Goal: Task Accomplishment & Management: Manage account settings

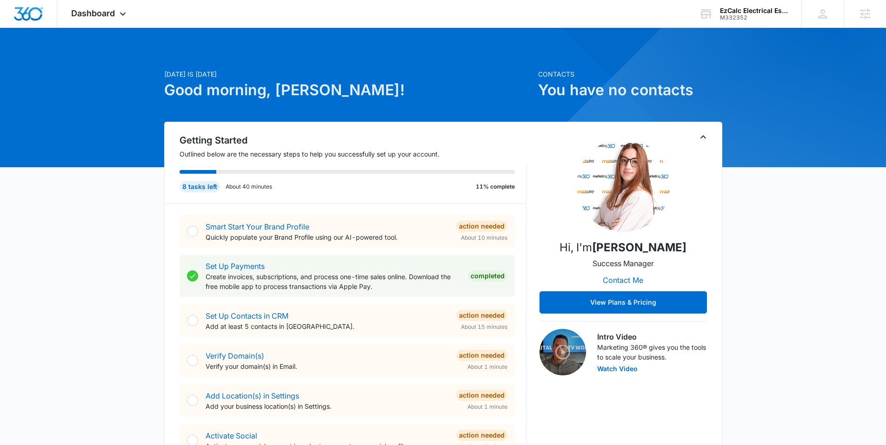
scroll to position [359, 0]
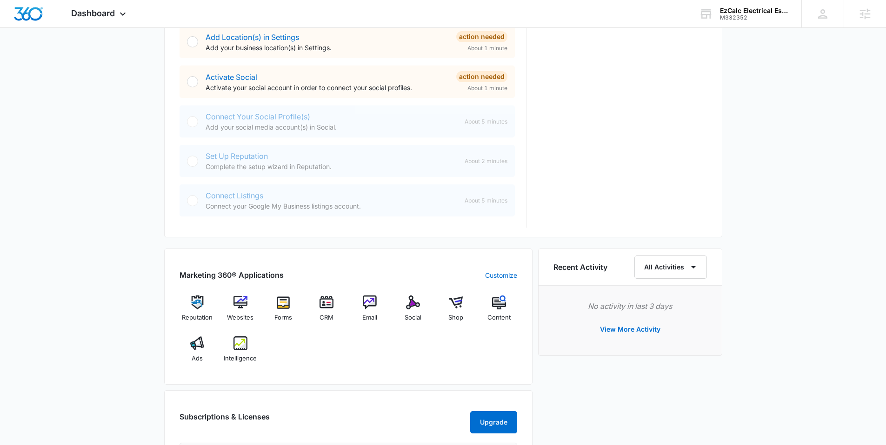
click at [737, 13] on div "EzCalc Electrical Estimating" at bounding box center [754, 10] width 68 height 7
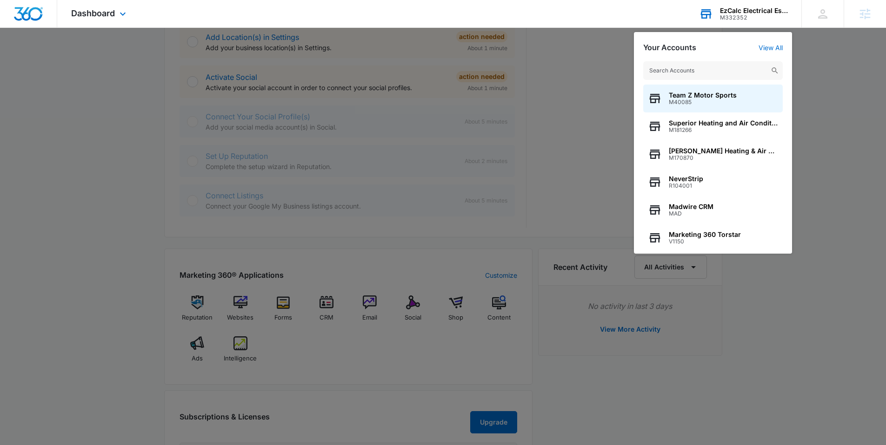
click at [689, 76] on input "text" at bounding box center [713, 70] width 140 height 19
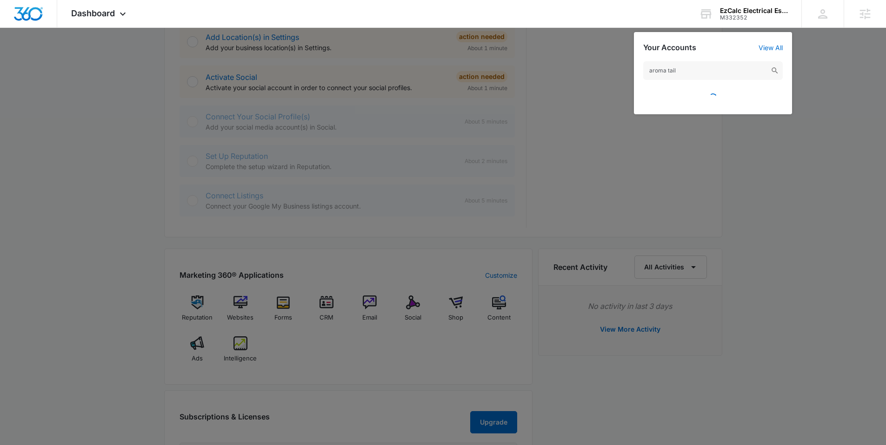
type input "aroma tail"
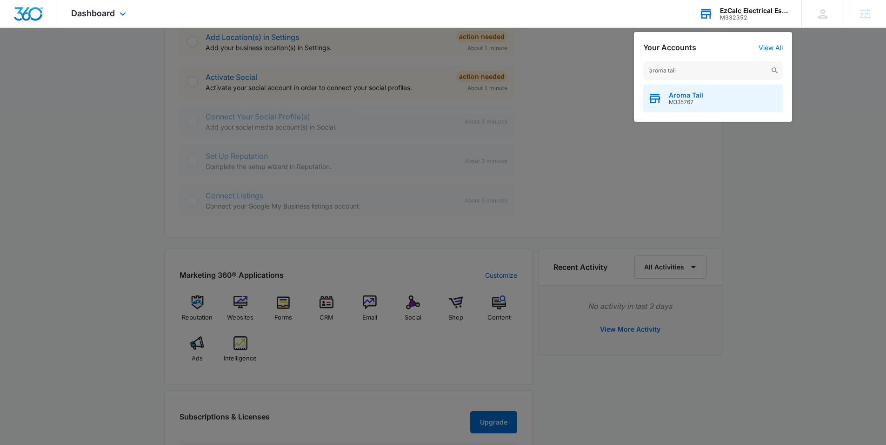
click at [692, 95] on span "Aroma Tail" at bounding box center [686, 95] width 34 height 7
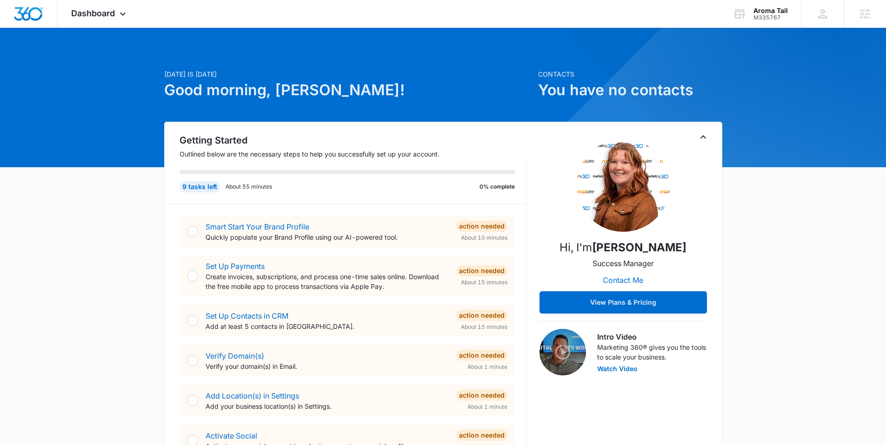
click at [101, 13] on span "Dashboard" at bounding box center [93, 13] width 44 height 10
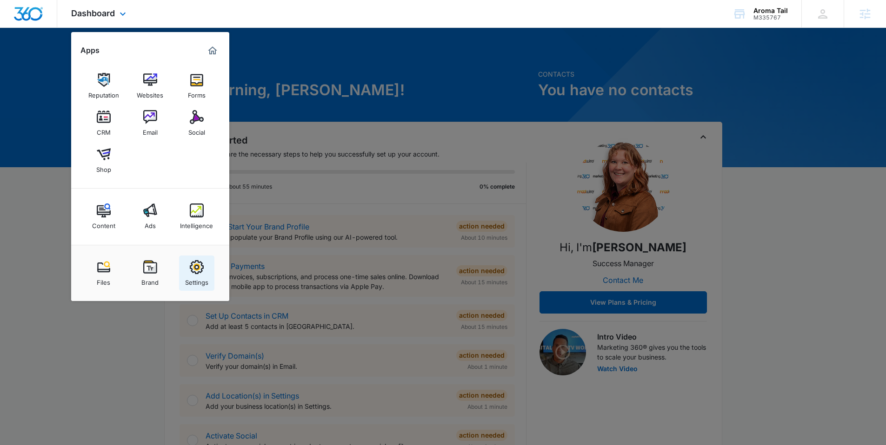
click at [190, 264] on img at bounding box center [197, 267] width 14 height 14
select select "45"
select select "US"
select select "America/[GEOGRAPHIC_DATA]"
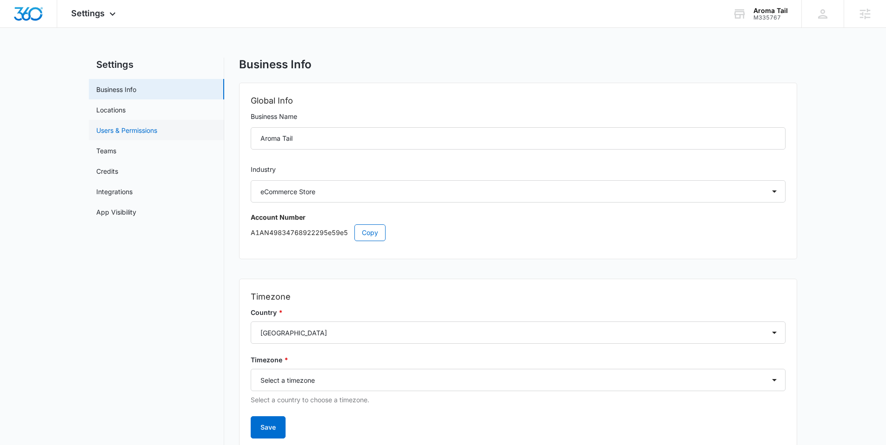
click at [151, 126] on link "Users & Permissions" at bounding box center [126, 131] width 61 height 10
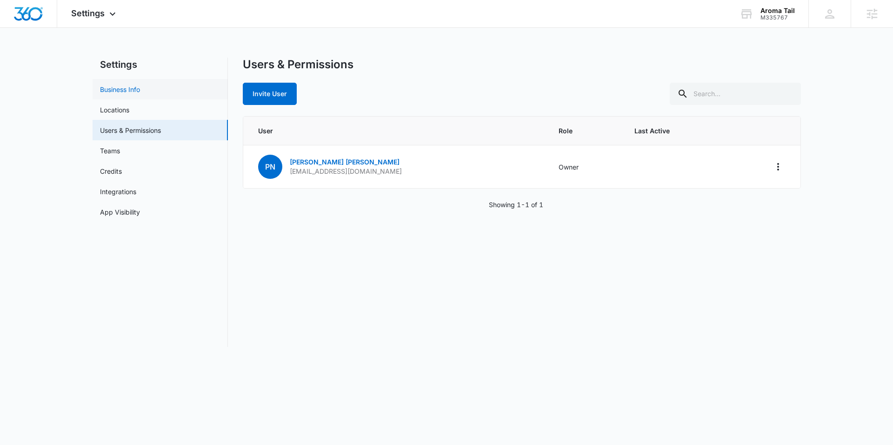
click at [140, 94] on link "Business Info" at bounding box center [120, 90] width 40 height 10
select select "45"
select select "US"
select select "America/[GEOGRAPHIC_DATA]"
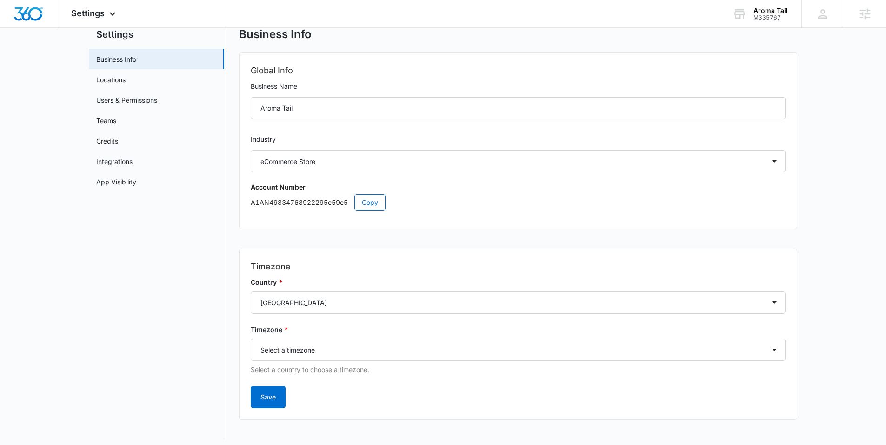
scroll to position [36, 0]
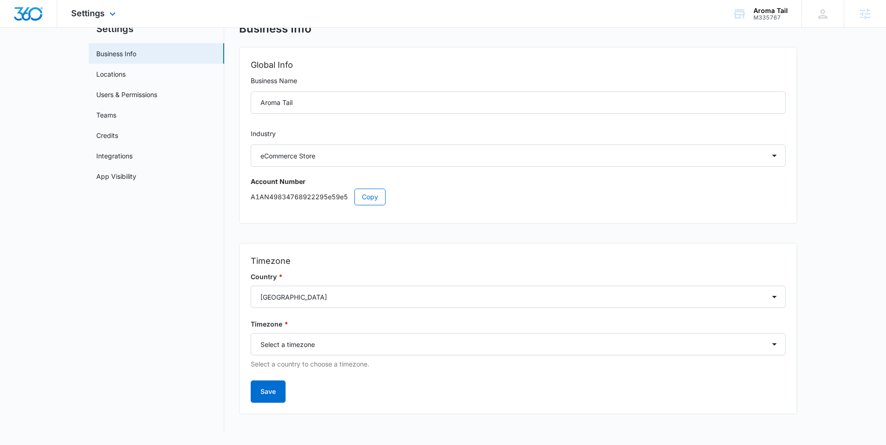
click at [36, 16] on img "Dashboard" at bounding box center [28, 14] width 30 height 14
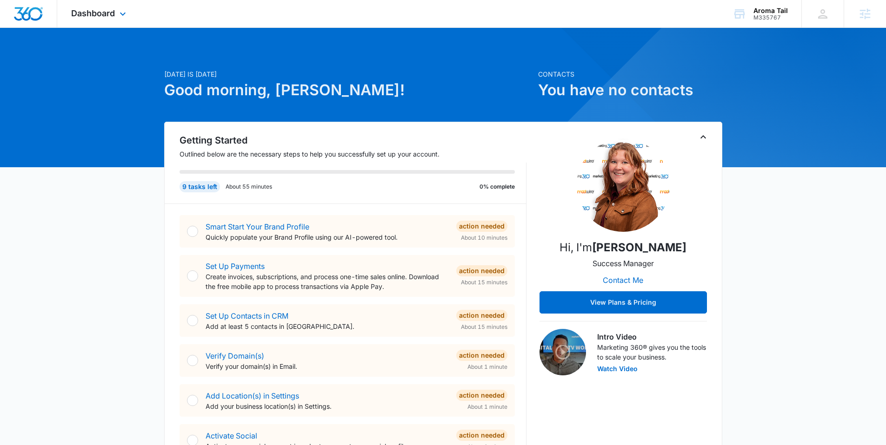
drag, startPoint x: 116, startPoint y: 16, endPoint x: 163, endPoint y: 91, distance: 88.5
click at [116, 16] on div "Dashboard Apps Reputation Websites Forms CRM Email Social Shop Content Ads Inte…" at bounding box center [99, 13] width 85 height 27
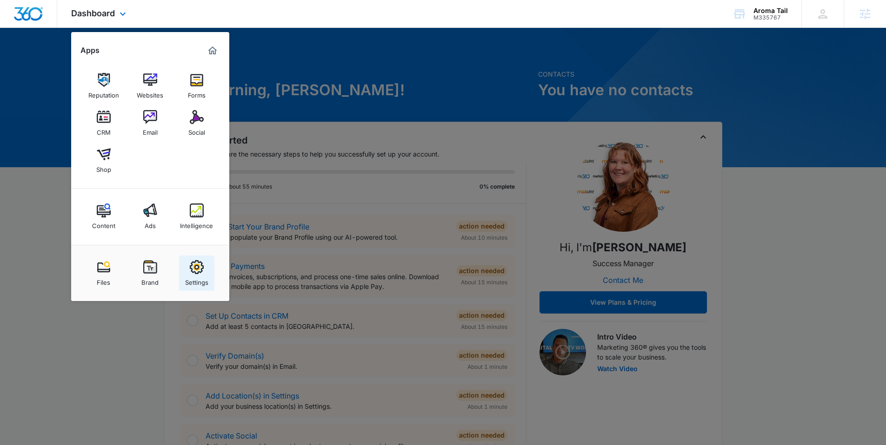
click at [188, 268] on link "Settings" at bounding box center [196, 273] width 35 height 35
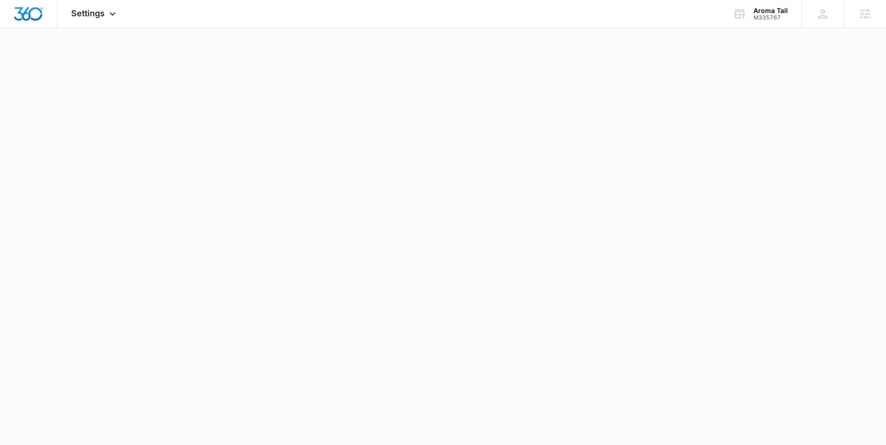
select select "45"
select select "US"
select select "America/[GEOGRAPHIC_DATA]"
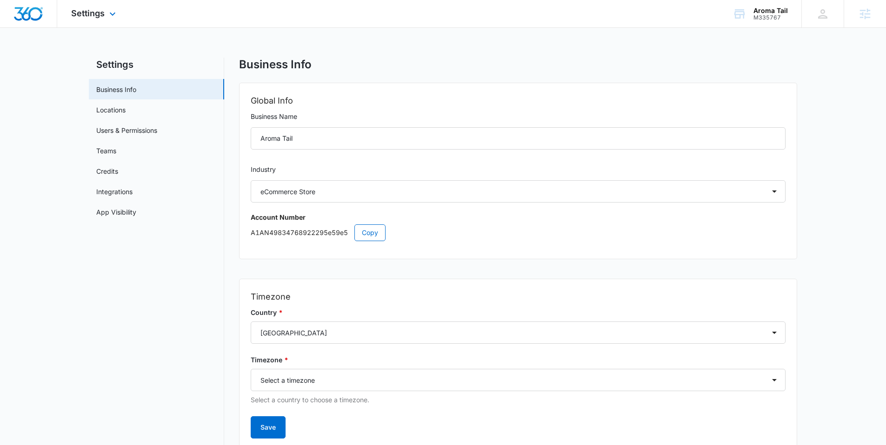
click at [98, 22] on div "Settings Apps Reputation Websites Forms CRM Email Social Shop Content Ads Intel…" at bounding box center [94, 13] width 75 height 27
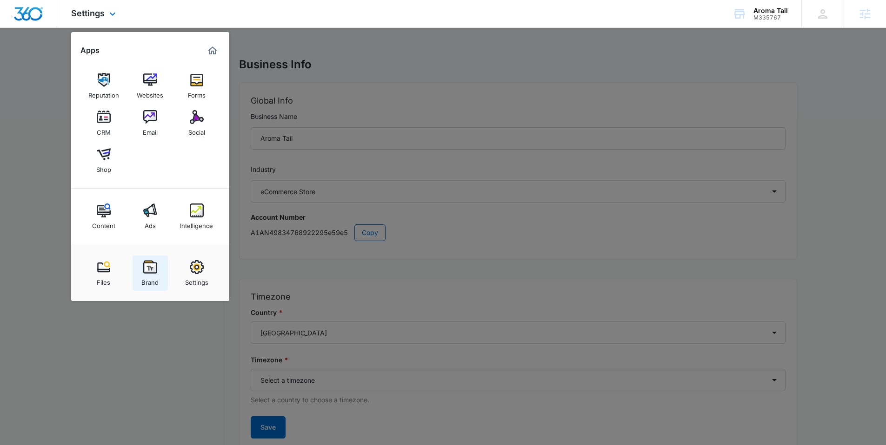
click at [145, 274] on div "Brand" at bounding box center [149, 280] width 17 height 12
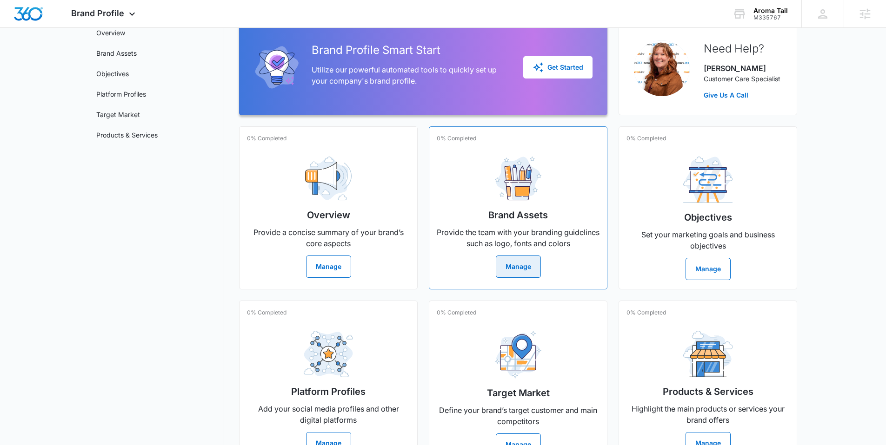
scroll to position [77, 0]
click at [550, 63] on div "Get Started" at bounding box center [557, 67] width 51 height 11
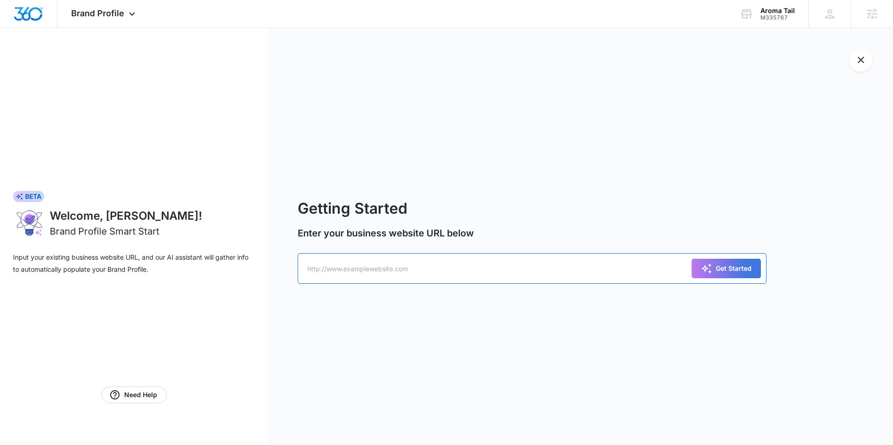
click at [329, 268] on input "text" at bounding box center [532, 268] width 469 height 31
paste input "[DOMAIN_NAME]"
type input "[URL][DOMAIN_NAME]"
click at [691, 259] on button "Get Started" at bounding box center [725, 269] width 69 height 20
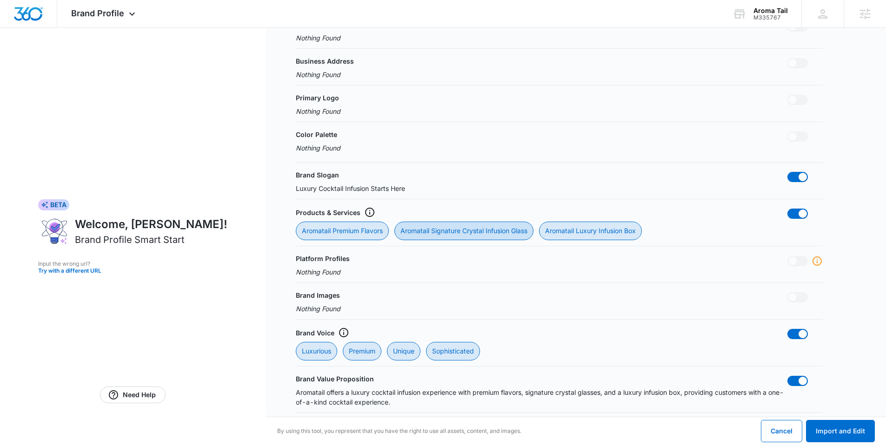
scroll to position [213, 0]
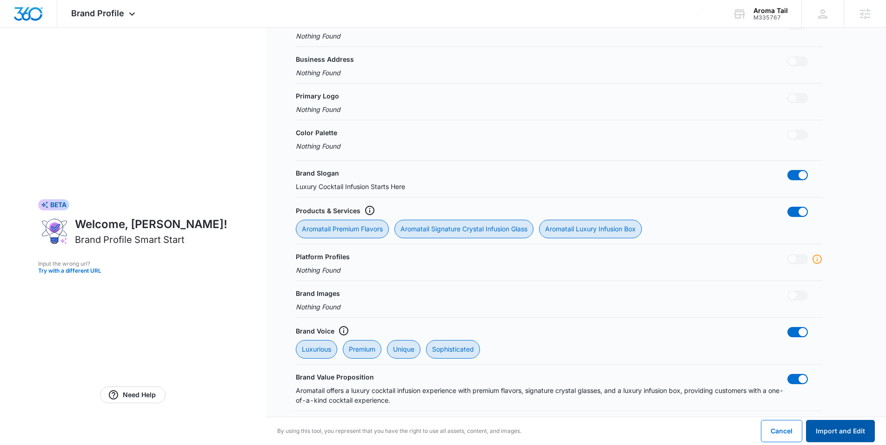
click at [833, 432] on button "Import and Edit" at bounding box center [840, 431] width 69 height 22
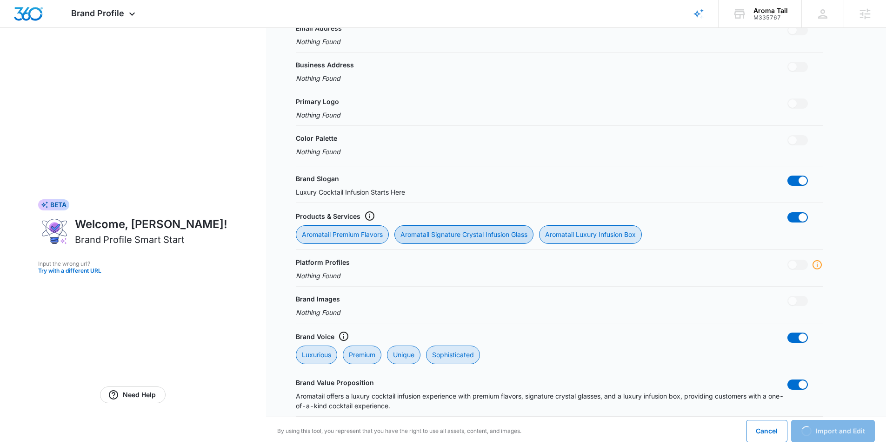
scroll to position [207, 0]
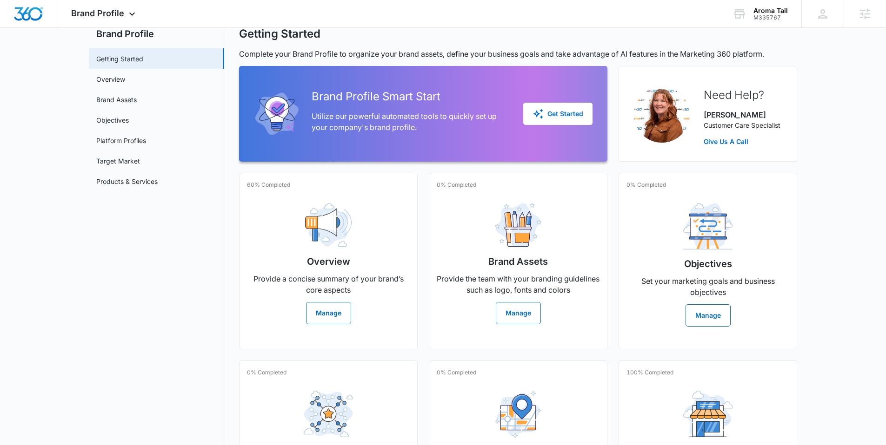
scroll to position [33, 0]
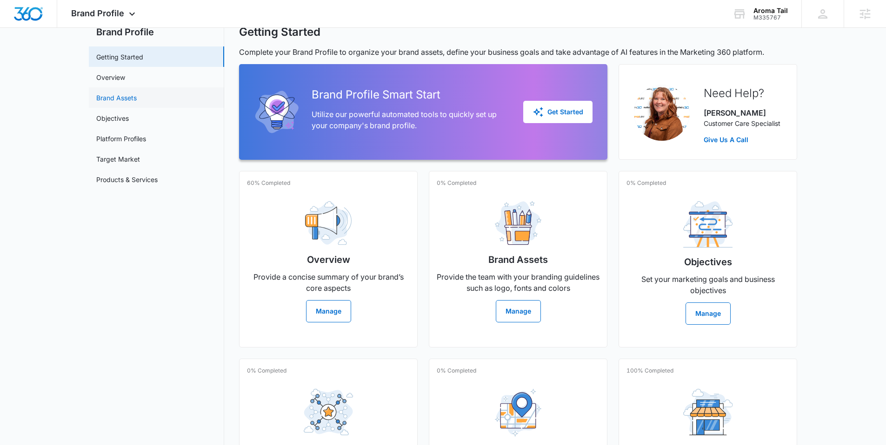
click at [122, 97] on link "Brand Assets" at bounding box center [116, 98] width 40 height 10
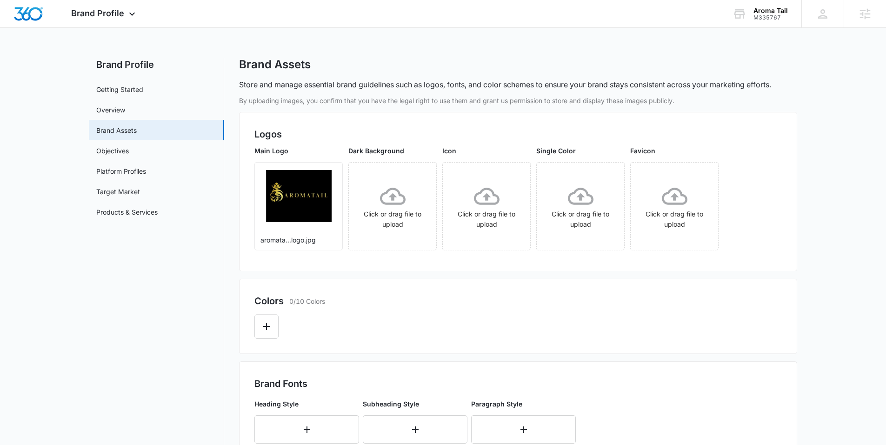
click at [392, 63] on div "Brand Assets" at bounding box center [518, 65] width 558 height 14
click at [239, 89] on p "Store and manage essential brand guidelines such as logos, fonts, and color sch…" at bounding box center [505, 84] width 532 height 11
click at [236, 86] on div "Brand Profile Getting Started Overview Brand Assets Objectives Platform Profile…" at bounding box center [443, 389] width 708 height 662
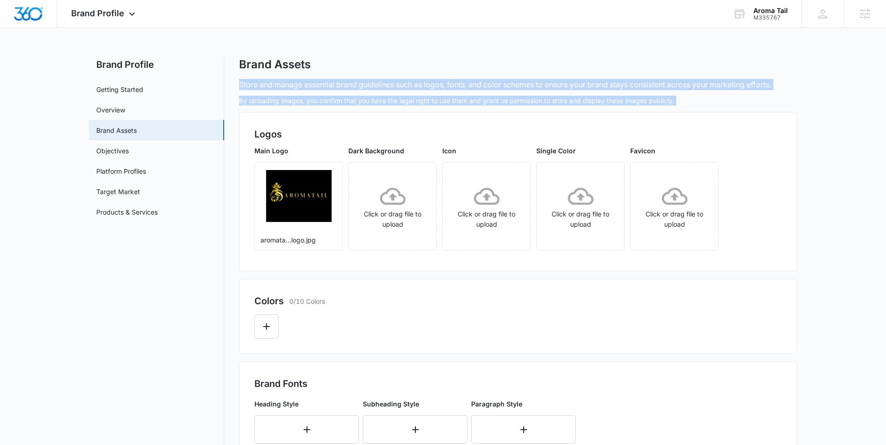
drag, startPoint x: 248, startPoint y: 88, endPoint x: 690, endPoint y: 104, distance: 442.5
click at [688, 106] on div "Brand Profile Getting Started Overview Brand Assets Objectives Platform Profile…" at bounding box center [443, 389] width 708 height 662
click at [691, 103] on p "By uploading images, you confirm that you have the legal right to use them and …" at bounding box center [518, 101] width 558 height 10
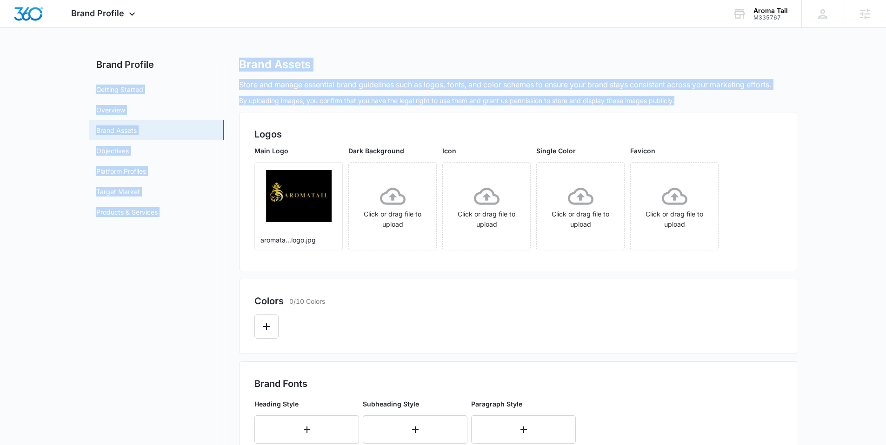
drag, startPoint x: 578, startPoint y: 94, endPoint x: 316, endPoint y: 57, distance: 263.9
click at [231, 66] on div "Brand Profile Getting Started Overview Brand Assets Objectives Platform Profile…" at bounding box center [443, 389] width 708 height 662
drag, startPoint x: 320, startPoint y: 58, endPoint x: 250, endPoint y: 60, distance: 70.3
click at [315, 59] on div "Brand Assets" at bounding box center [518, 65] width 558 height 14
drag, startPoint x: 229, startPoint y: 63, endPoint x: 608, endPoint y: 110, distance: 381.4
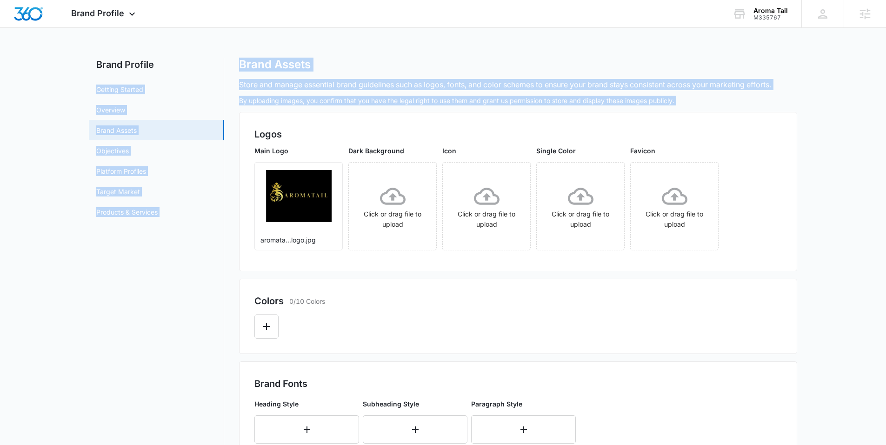
click at [605, 111] on div "Brand Profile Getting Started Overview Brand Assets Objectives Platform Profile…" at bounding box center [443, 389] width 708 height 662
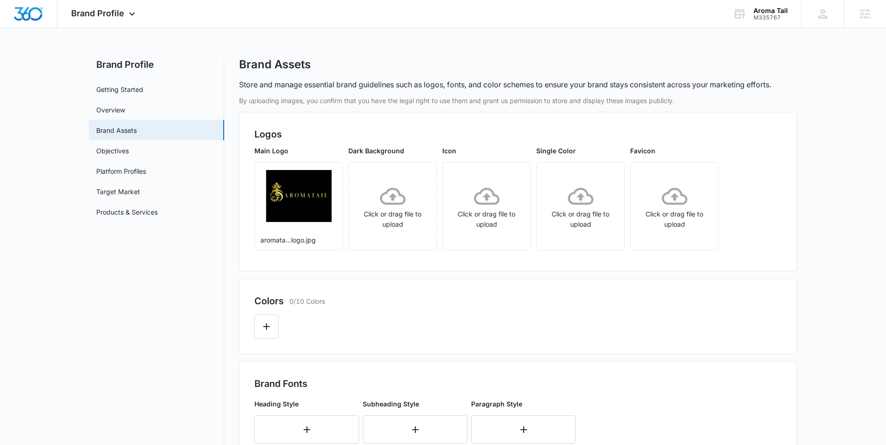
click at [671, 109] on div "By uploading images, you confirm that you have the legal right to use them and …" at bounding box center [518, 404] width 558 height 617
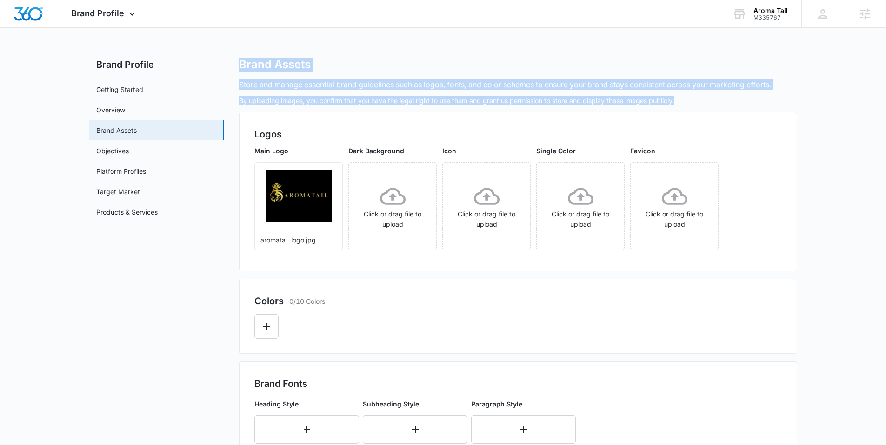
drag, startPoint x: 676, startPoint y: 101, endPoint x: 253, endPoint y: 56, distance: 424.7
click at [253, 56] on div "Brand Profile Apps Reputation Websites Forms CRM Email Social Shop Content Ads …" at bounding box center [443, 365] width 886 height 731
click at [252, 51] on div "Brand Profile Apps Reputation Websites Forms CRM Email Social Shop Content Ads …" at bounding box center [443, 365] width 886 height 731
drag, startPoint x: 247, startPoint y: 66, endPoint x: 688, endPoint y: 105, distance: 442.6
click at [687, 106] on div "Brand Profile Getting Started Overview Brand Assets Objectives Platform Profile…" at bounding box center [443, 389] width 708 height 662
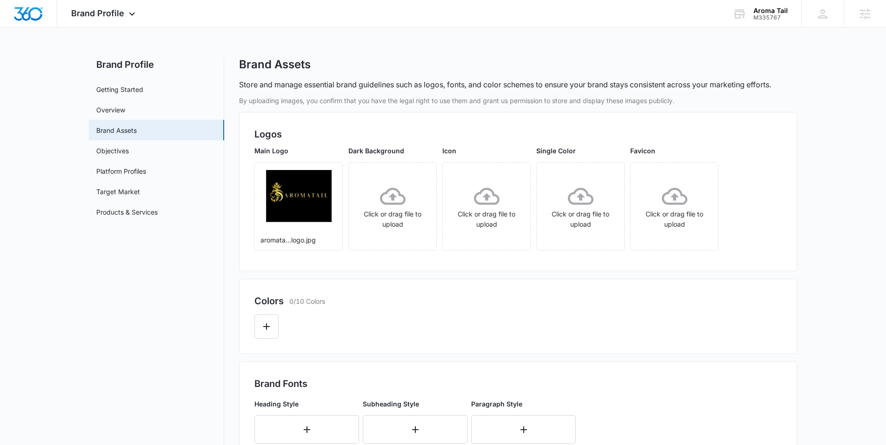
click at [688, 104] on p "By uploading images, you confirm that you have the legal right to use them and …" at bounding box center [518, 101] width 558 height 10
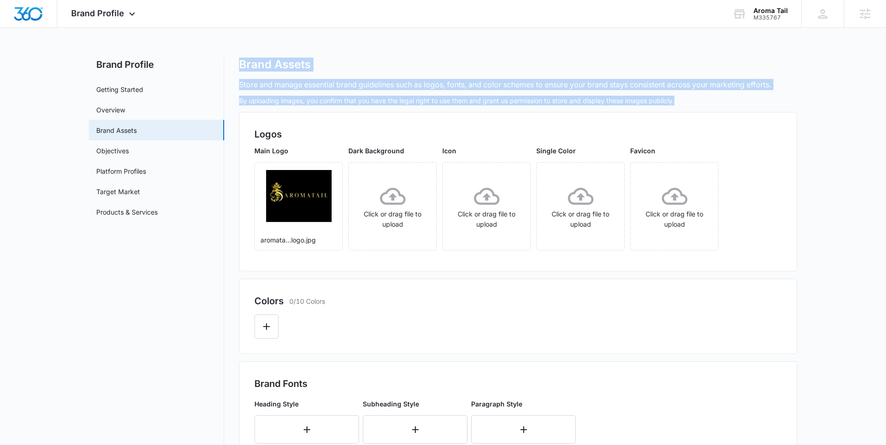
drag, startPoint x: 642, startPoint y: 102, endPoint x: 234, endPoint y: 59, distance: 410.5
click at [234, 59] on div "Brand Profile Getting Started Overview Brand Assets Objectives Platform Profile…" at bounding box center [443, 389] width 708 height 662
click at [233, 58] on div "Brand Profile Getting Started Overview Brand Assets Objectives Platform Profile…" at bounding box center [443, 389] width 708 height 662
drag, startPoint x: 247, startPoint y: 67, endPoint x: 630, endPoint y: 105, distance: 384.5
click at [630, 105] on div "Brand Profile Getting Started Overview Brand Assets Objectives Platform Profile…" at bounding box center [443, 389] width 708 height 662
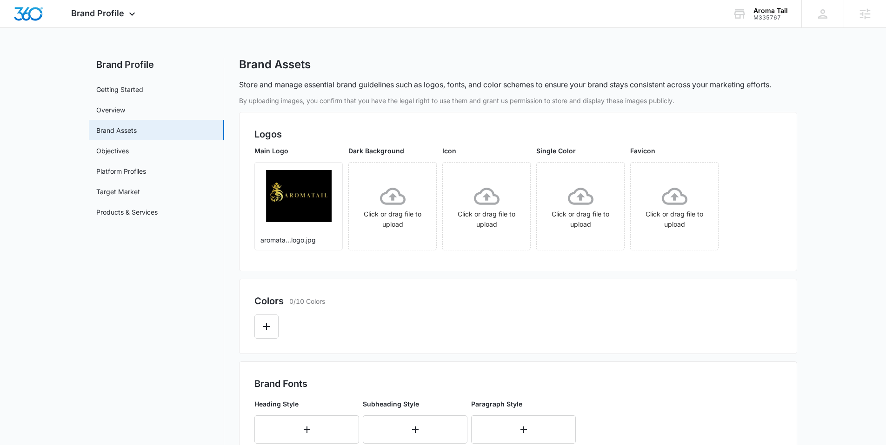
click at [683, 103] on p "By uploading images, you confirm that you have the legal right to use them and …" at bounding box center [518, 101] width 558 height 10
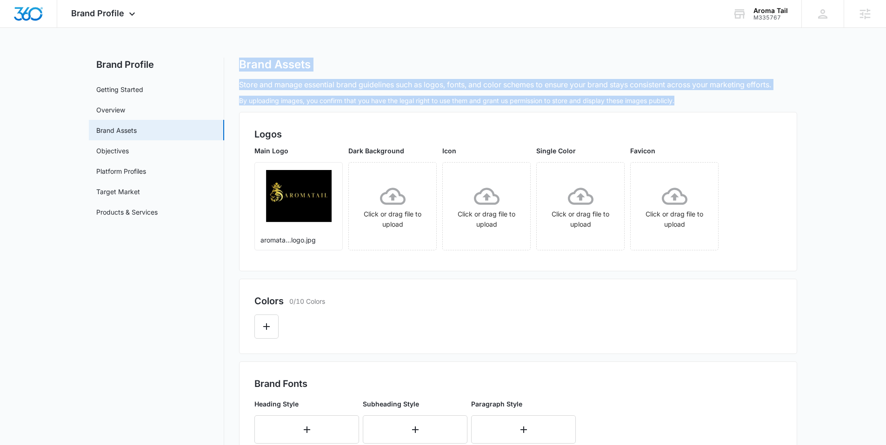
drag, startPoint x: 680, startPoint y: 102, endPoint x: 232, endPoint y: 42, distance: 451.8
click at [247, 35] on div "Brand Profile Apps Reputation Websites Forms CRM Email Social Shop Content Ads …" at bounding box center [443, 365] width 886 height 731
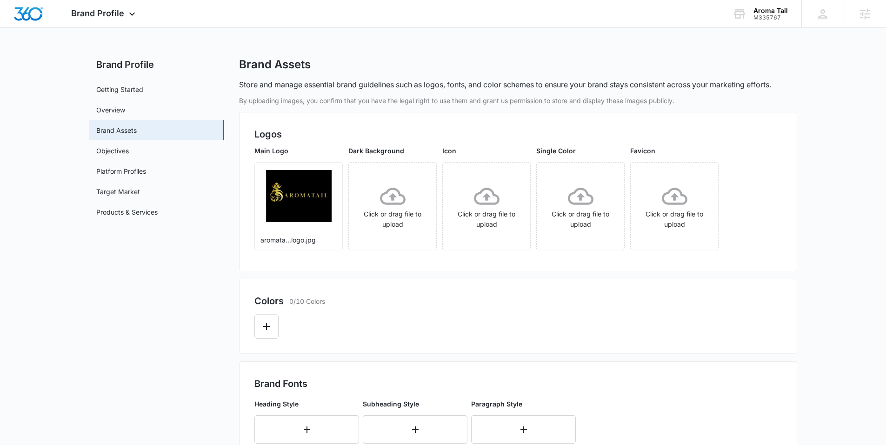
click at [227, 49] on div "Brand Profile Apps Reputation Websites Forms CRM Email Social Shop Content Ads …" at bounding box center [443, 365] width 886 height 731
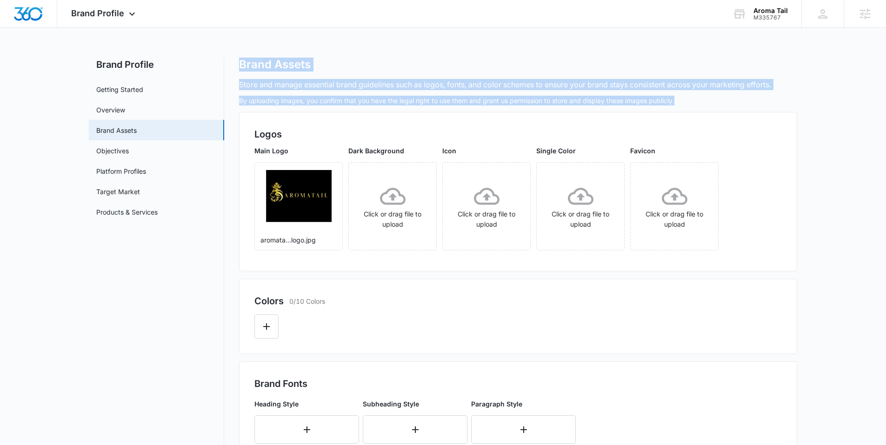
drag, startPoint x: 245, startPoint y: 66, endPoint x: 704, endPoint y: 103, distance: 460.0
click at [707, 104] on div "Brand Profile Getting Started Overview Brand Assets Objectives Platform Profile…" at bounding box center [443, 389] width 708 height 662
click at [703, 103] on p "By uploading images, you confirm that you have the legal right to use them and …" at bounding box center [518, 101] width 558 height 10
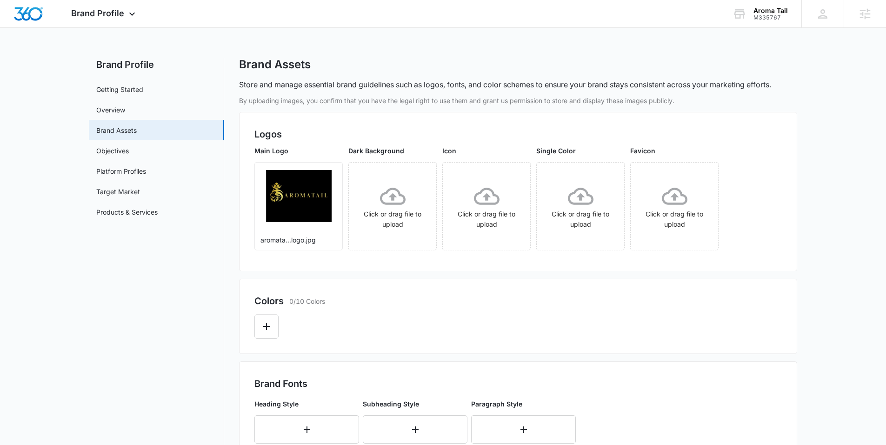
click at [407, 41] on div "Brand Profile Apps Reputation Websites Forms CRM Email Social Shop Content Ads …" at bounding box center [443, 365] width 886 height 731
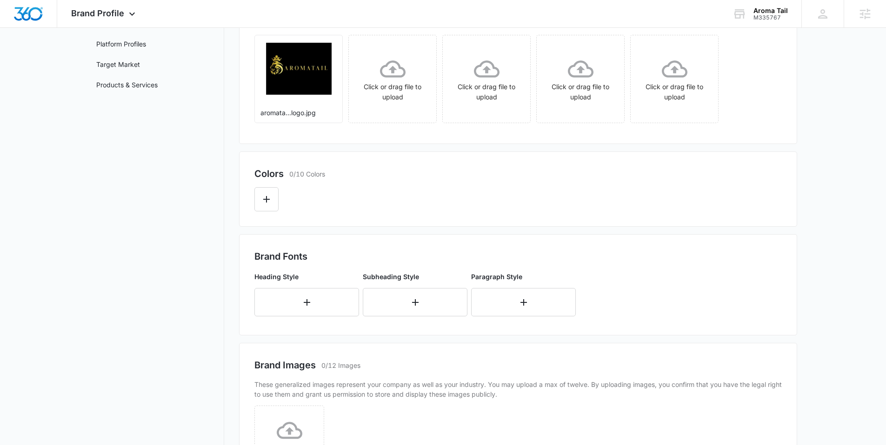
scroll to position [87, 0]
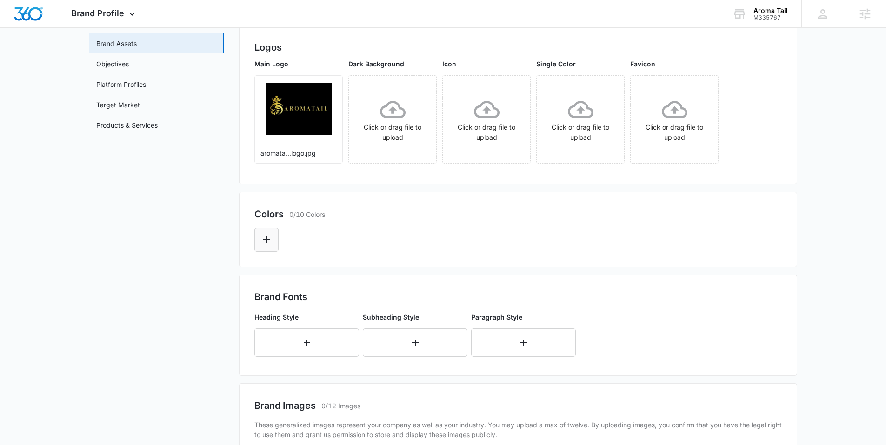
click at [274, 239] on button "Edit Color" at bounding box center [266, 240] width 24 height 24
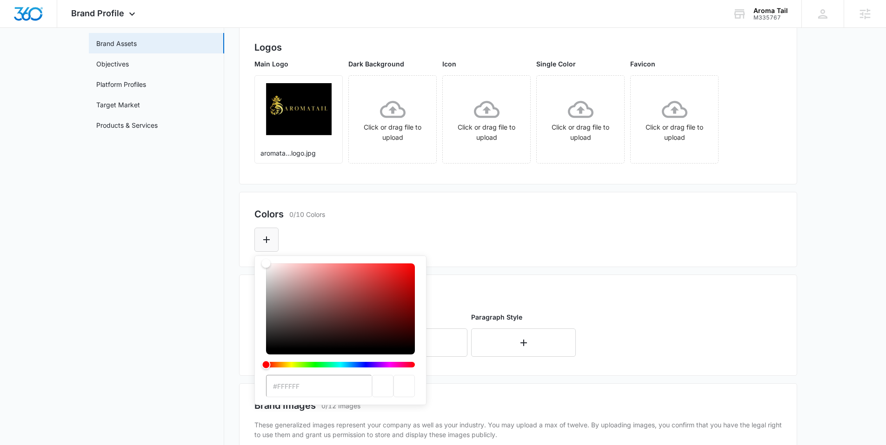
type input "#000000"
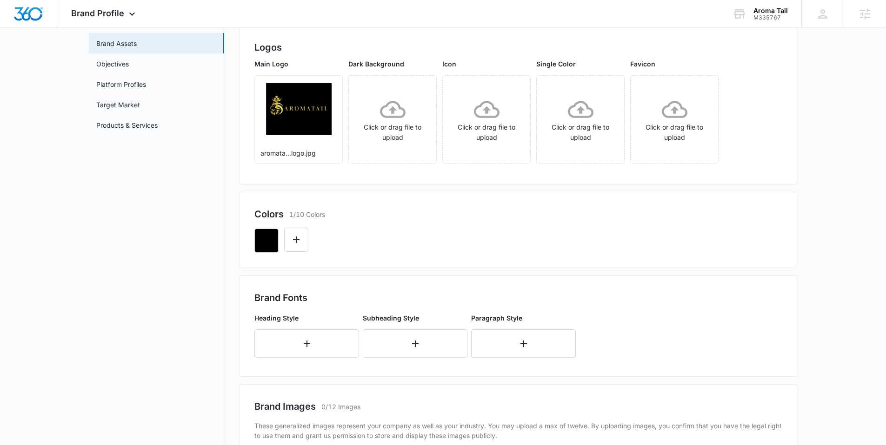
click at [366, 232] on div at bounding box center [517, 237] width 527 height 32
click at [299, 243] on icon "Edit Color" at bounding box center [296, 239] width 11 height 11
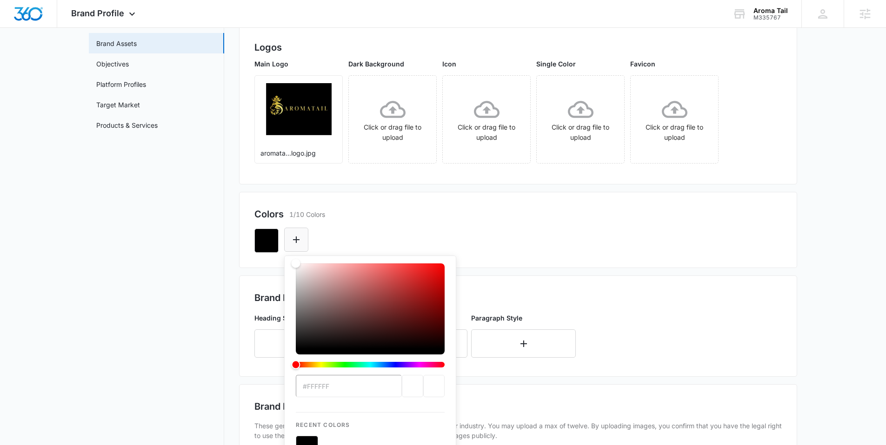
type input "#D4AF37"
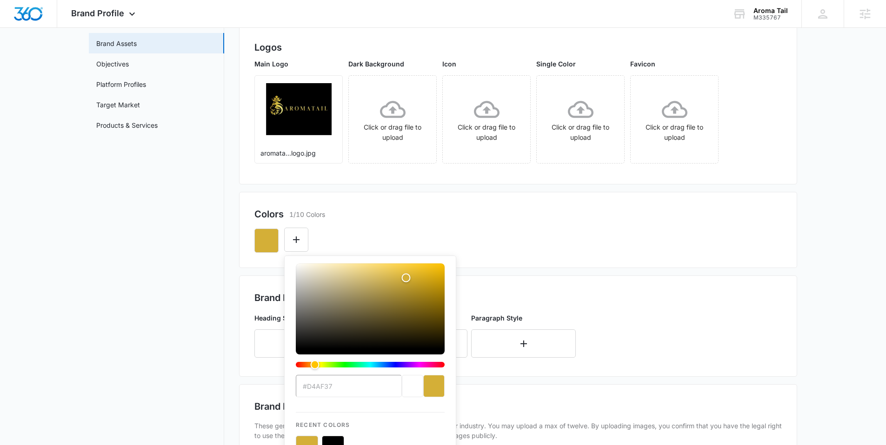
drag, startPoint x: 340, startPoint y: 232, endPoint x: 317, endPoint y: 241, distance: 25.0
click at [332, 238] on div "#D4AF37 Recent Colors Brand Colors" at bounding box center [517, 237] width 527 height 32
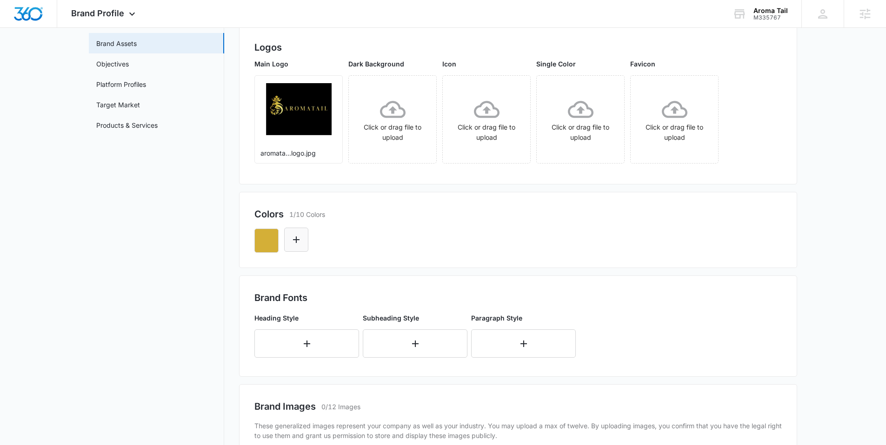
click at [299, 239] on icon "Edit Color" at bounding box center [296, 240] width 7 height 7
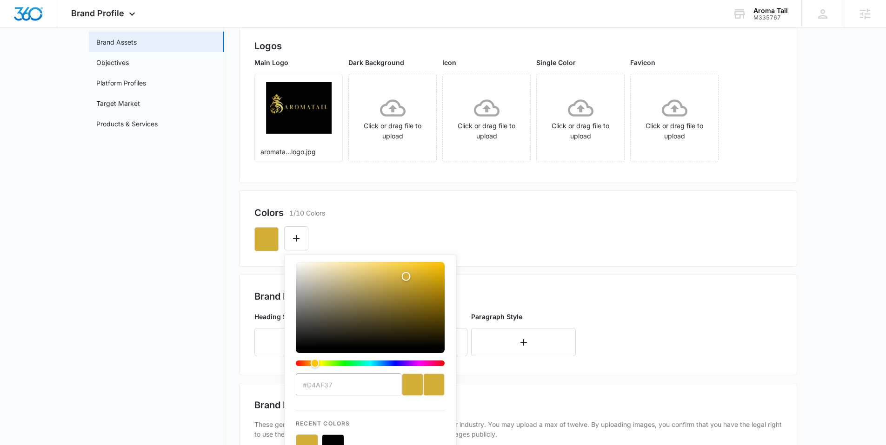
scroll to position [89, 0]
click at [335, 443] on button "color-picker-container" at bounding box center [333, 445] width 22 height 22
type input "#FFFFFF"
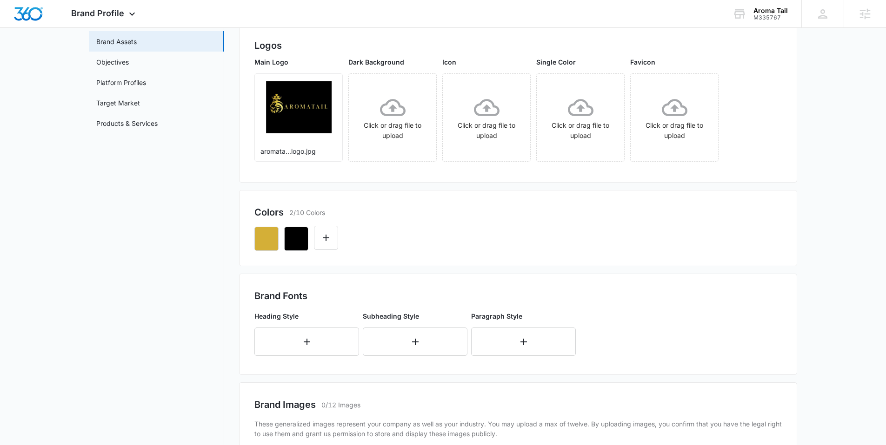
click at [360, 213] on div "Colors 2/10 Colors" at bounding box center [517, 213] width 527 height 14
click at [334, 245] on button "Edit Color" at bounding box center [326, 238] width 24 height 24
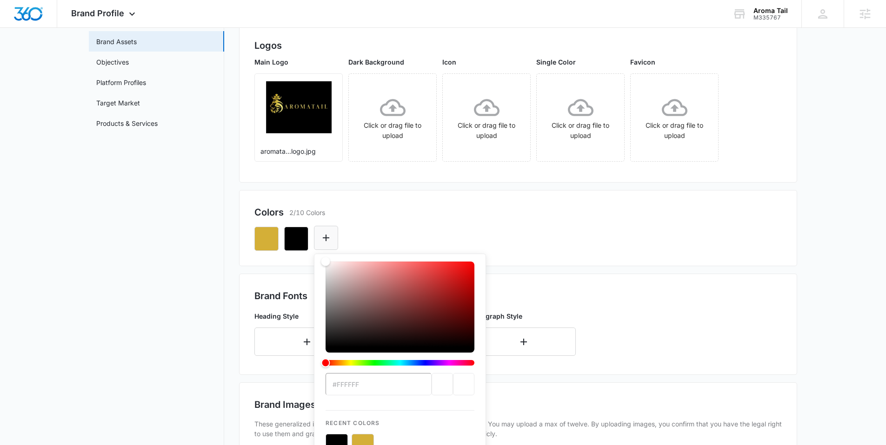
type input "#EDE477"
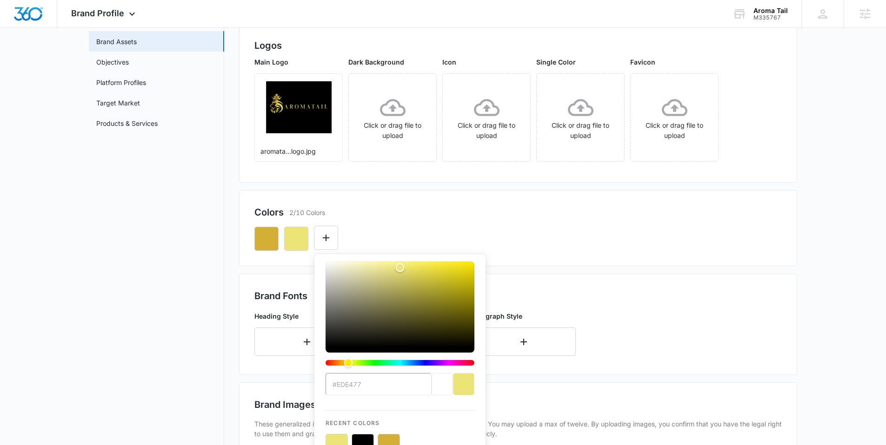
click at [392, 212] on div "Colors 2/10 Colors" at bounding box center [517, 213] width 527 height 14
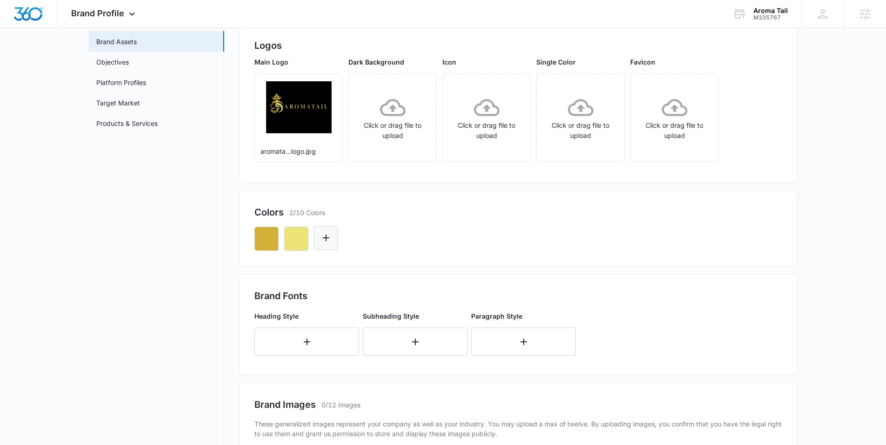
click at [332, 231] on button "Edit Color" at bounding box center [326, 238] width 24 height 24
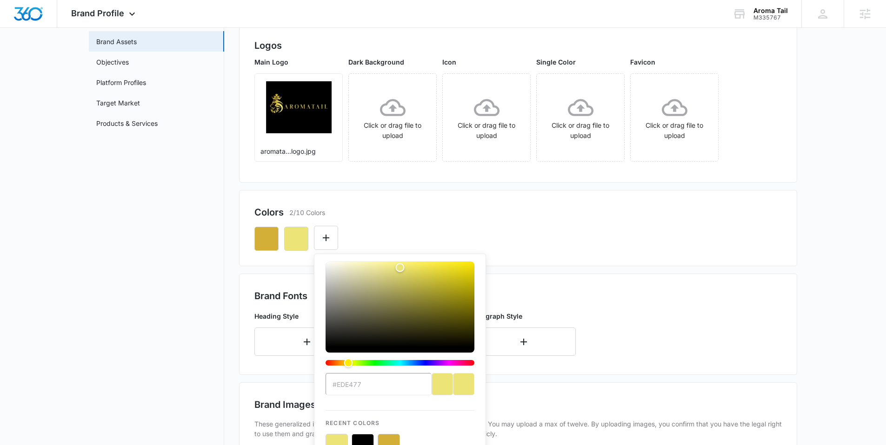
click at [367, 440] on button "color-picker-container" at bounding box center [363, 445] width 22 height 22
type input "#FFFFFF"
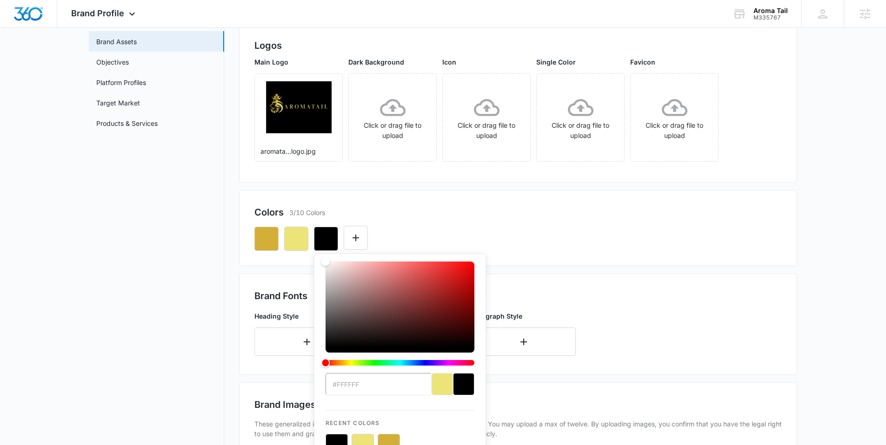
click at [397, 200] on div "Colors 3/10 Colors #FFFFFF Recent Colors Brand Colors" at bounding box center [518, 228] width 558 height 76
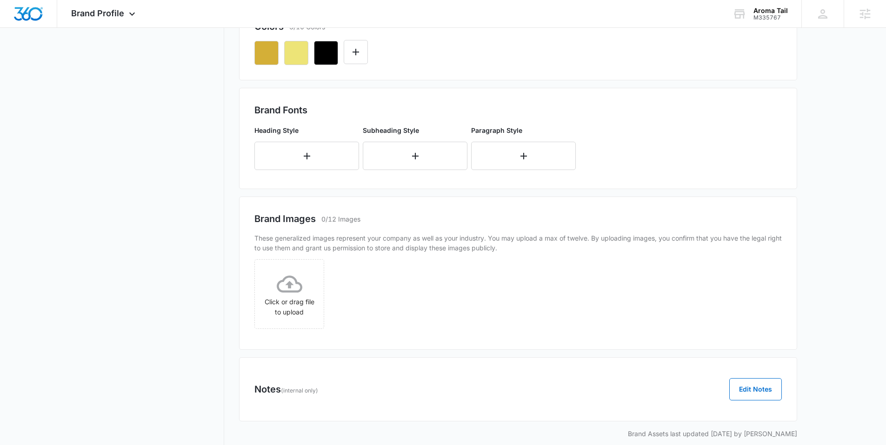
scroll to position [266, 0]
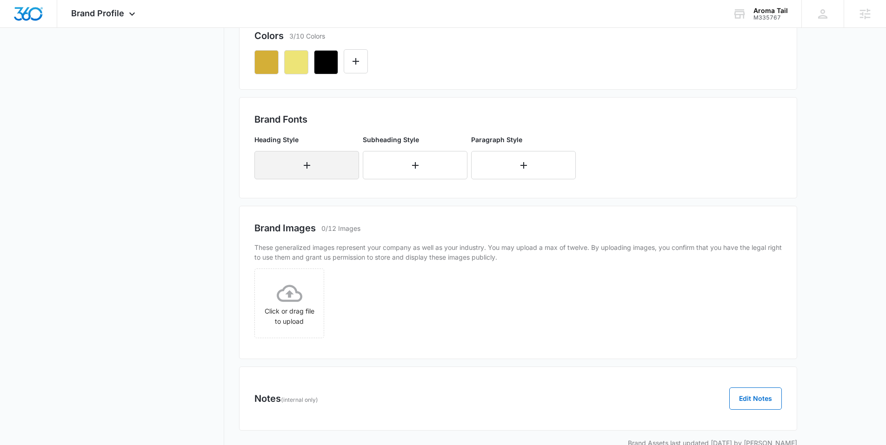
click at [317, 171] on button "button" at bounding box center [306, 165] width 105 height 28
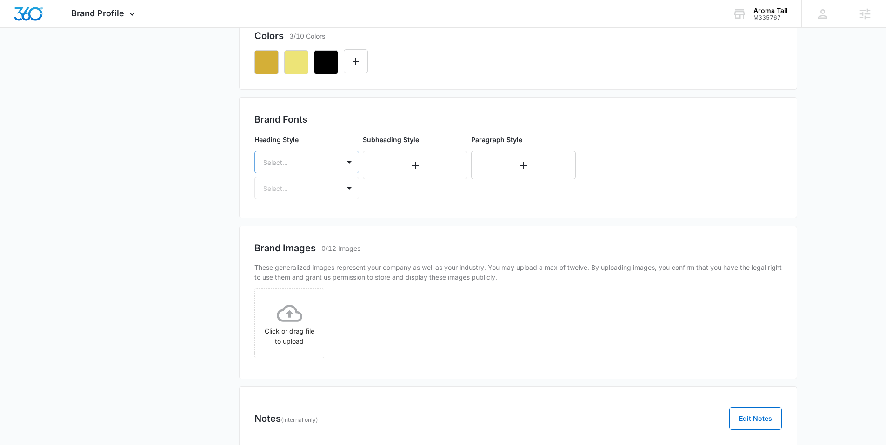
click at [346, 170] on div at bounding box center [349, 162] width 19 height 21
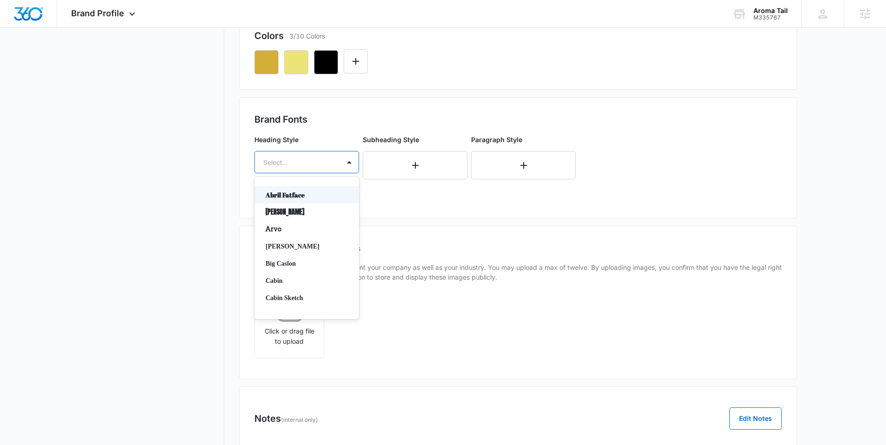
drag, startPoint x: 351, startPoint y: 194, endPoint x: 354, endPoint y: 222, distance: 27.6
click at [354, 222] on div "Abril Fatface [PERSON_NAME] [PERSON_NAME] Big Caslon Cabin Cabin Sketch Calisto…" at bounding box center [306, 248] width 105 height 127
click at [300, 286] on p "Work Sans" at bounding box center [306, 284] width 80 height 10
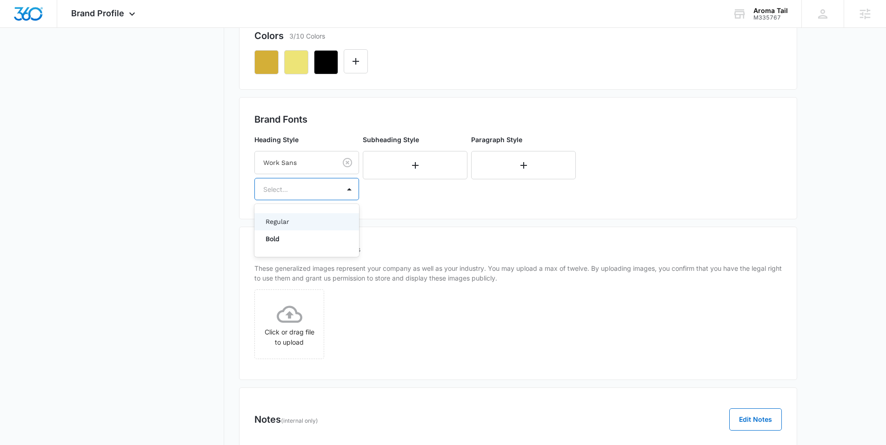
click at [334, 189] on div "Select..." at bounding box center [297, 189] width 85 height 21
click at [302, 237] on p "Bold" at bounding box center [306, 239] width 80 height 10
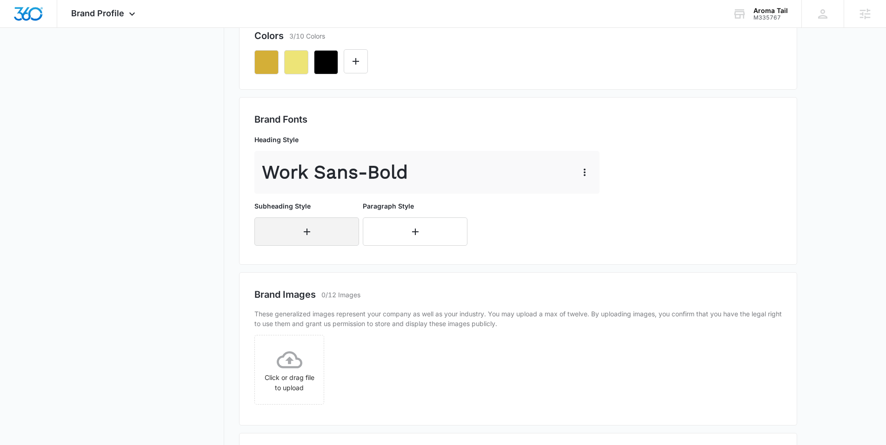
click at [319, 229] on button "button" at bounding box center [306, 232] width 105 height 28
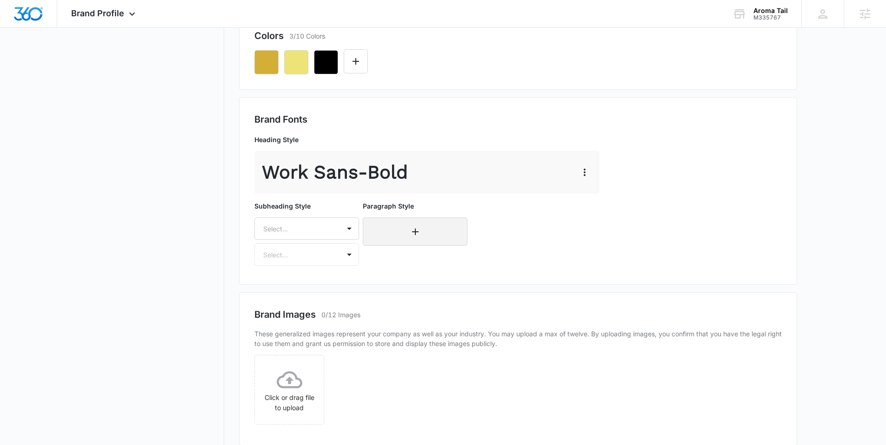
click at [401, 221] on button "button" at bounding box center [415, 232] width 105 height 28
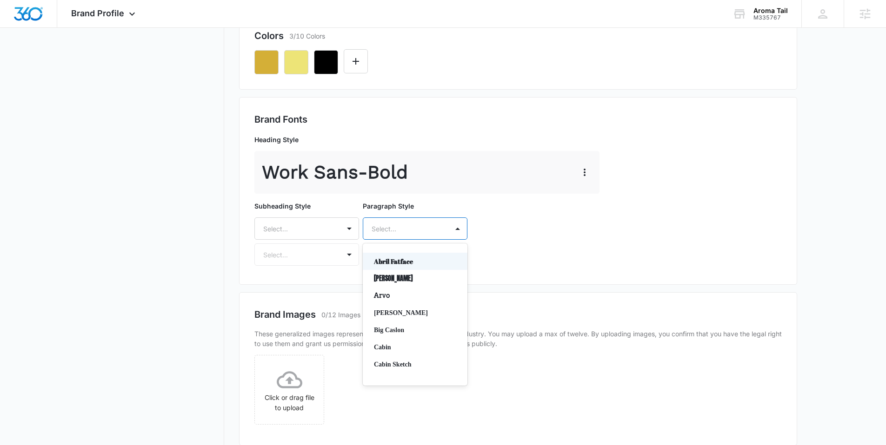
click at [403, 229] on div at bounding box center [404, 229] width 65 height 12
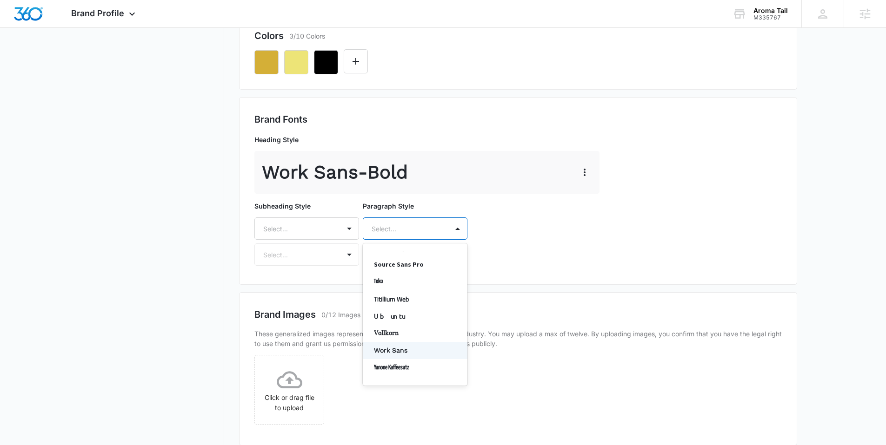
click at [400, 347] on p "Work Sans" at bounding box center [414, 351] width 80 height 10
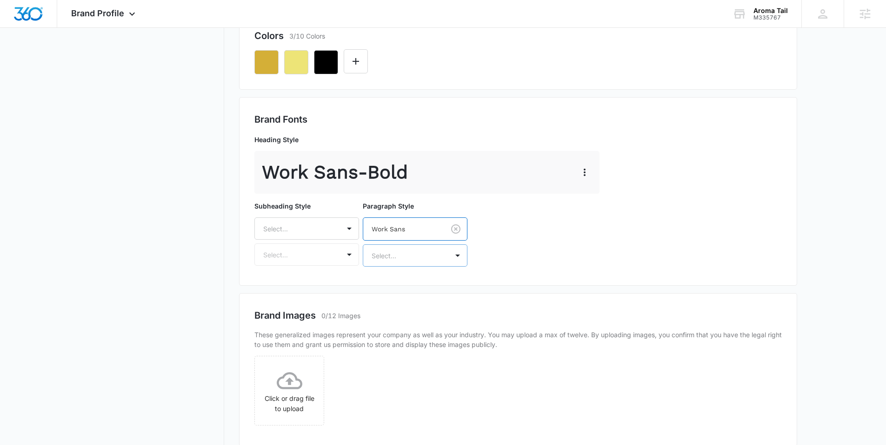
click at [416, 260] on div at bounding box center [404, 256] width 65 height 12
click at [391, 286] on p "Regular" at bounding box center [414, 289] width 80 height 10
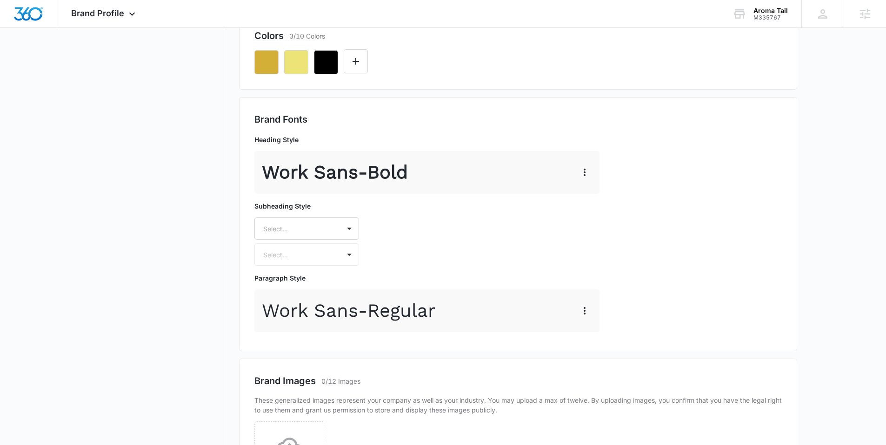
click at [425, 245] on div "Heading Style Work Sans - Bold Subheading Style Select... Select... Paragraph S…" at bounding box center [428, 233] width 349 height 205
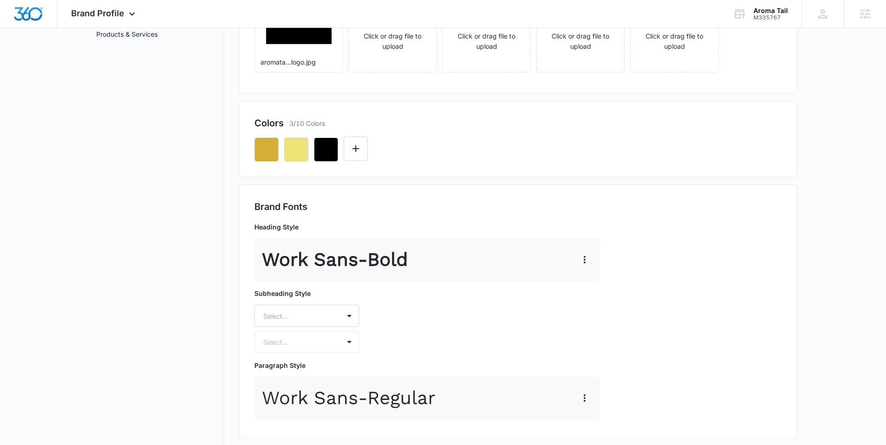
scroll to position [172, 0]
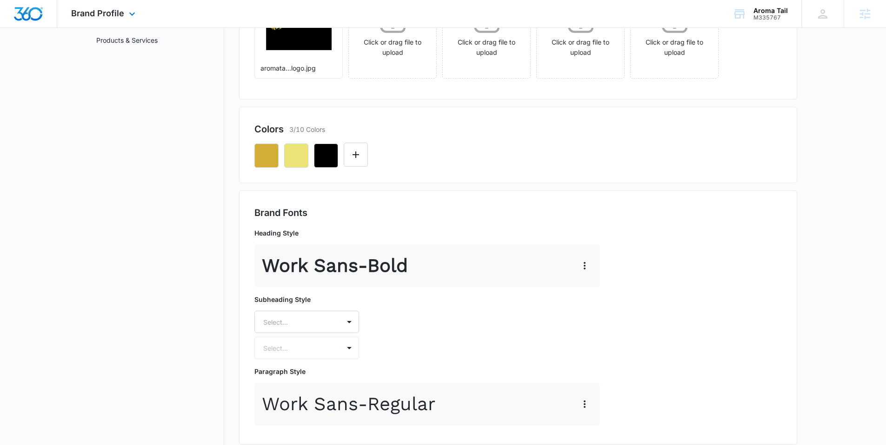
click at [31, 13] on img "Dashboard" at bounding box center [28, 14] width 30 height 14
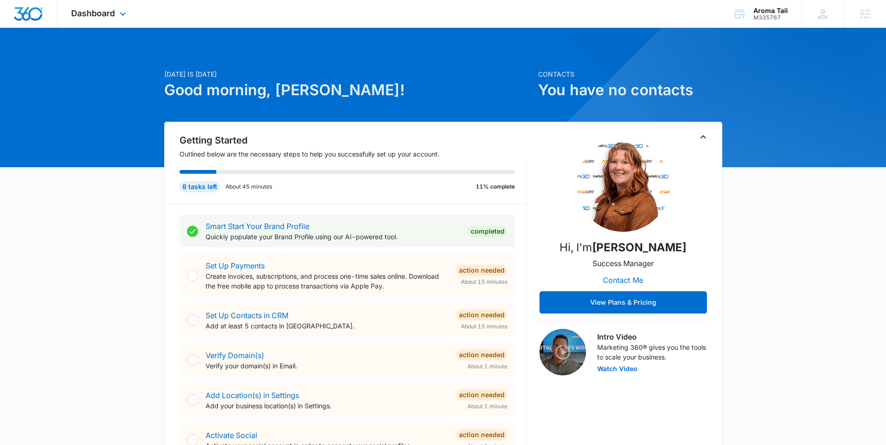
click at [27, 16] on img "Dashboard" at bounding box center [28, 14] width 30 height 14
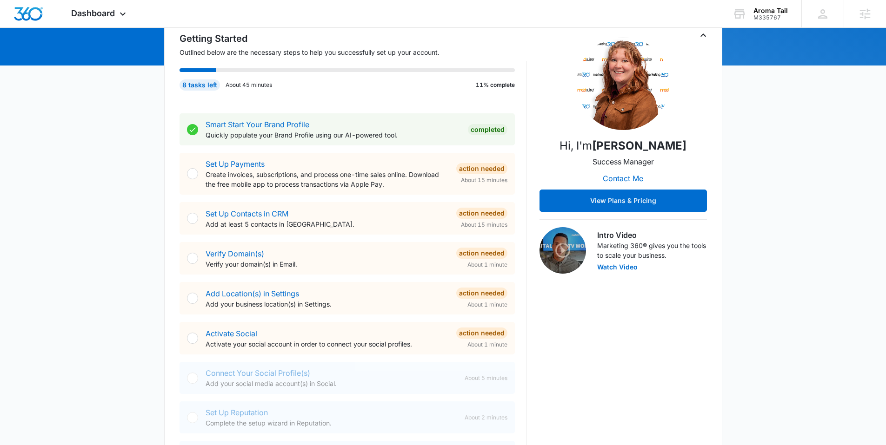
scroll to position [79, 0]
